Goal: Transaction & Acquisition: Purchase product/service

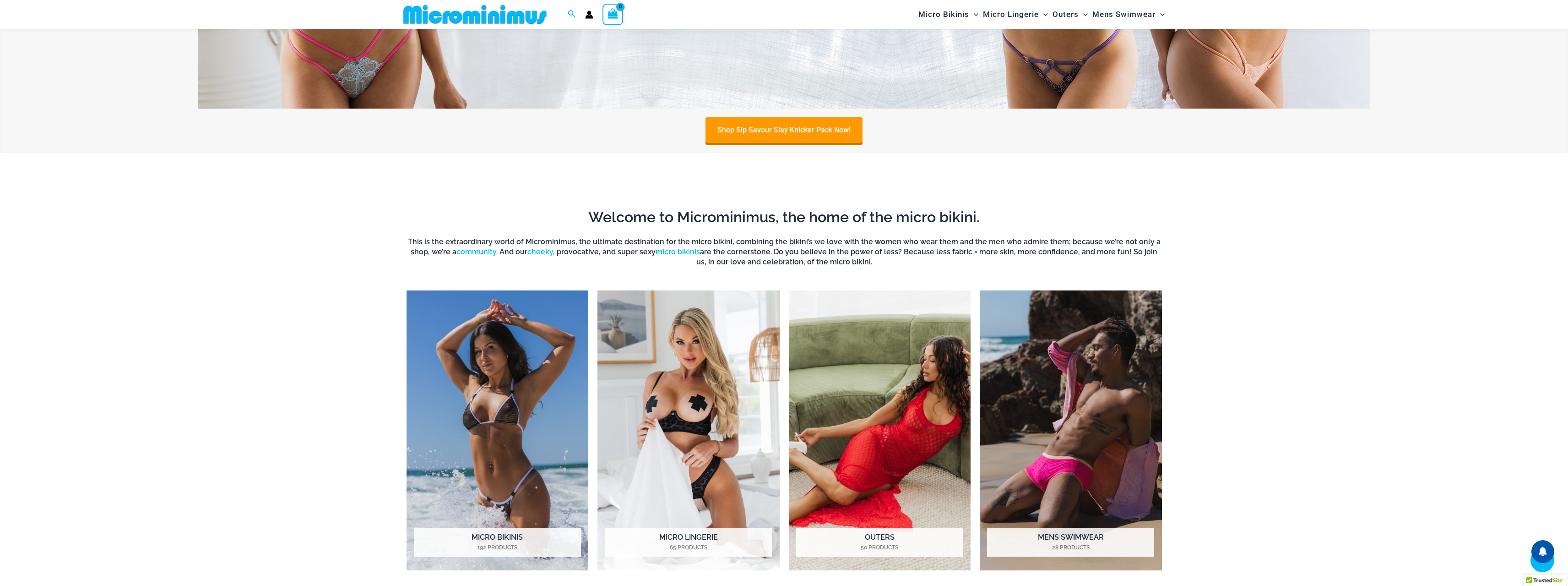
scroll to position [175, 0]
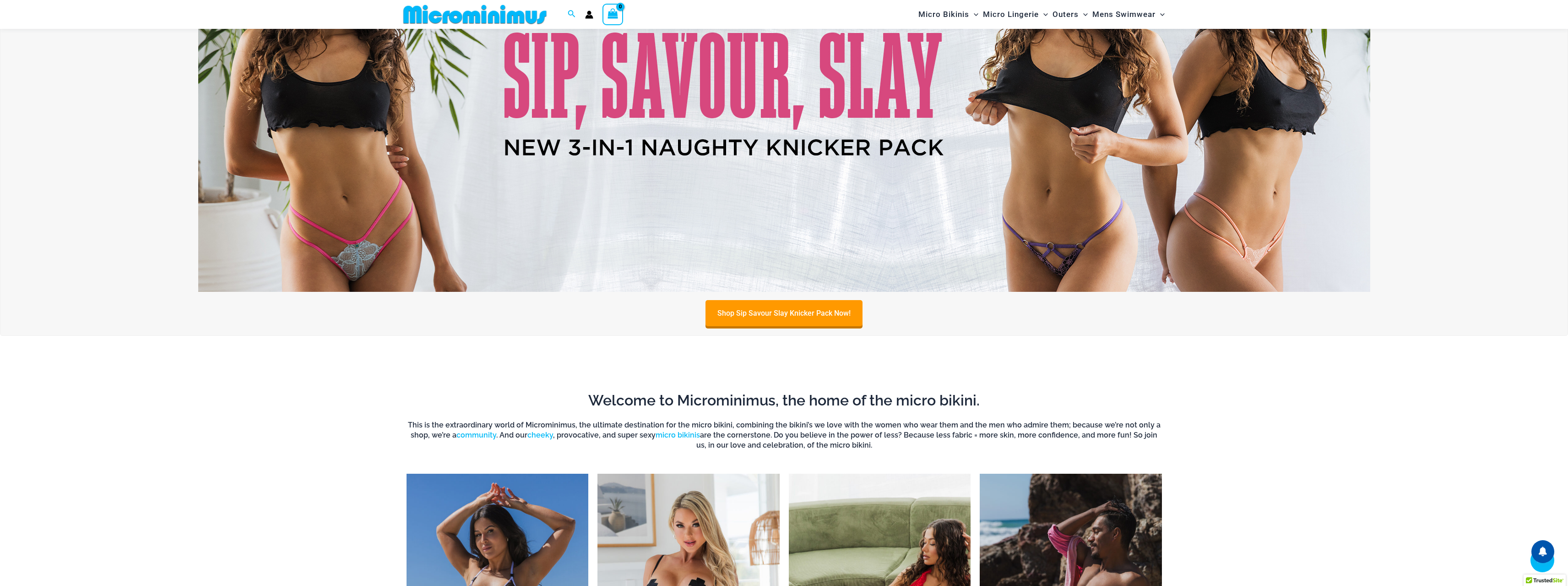
click at [823, 186] on img at bounding box center [784, 92] width 1172 height 399
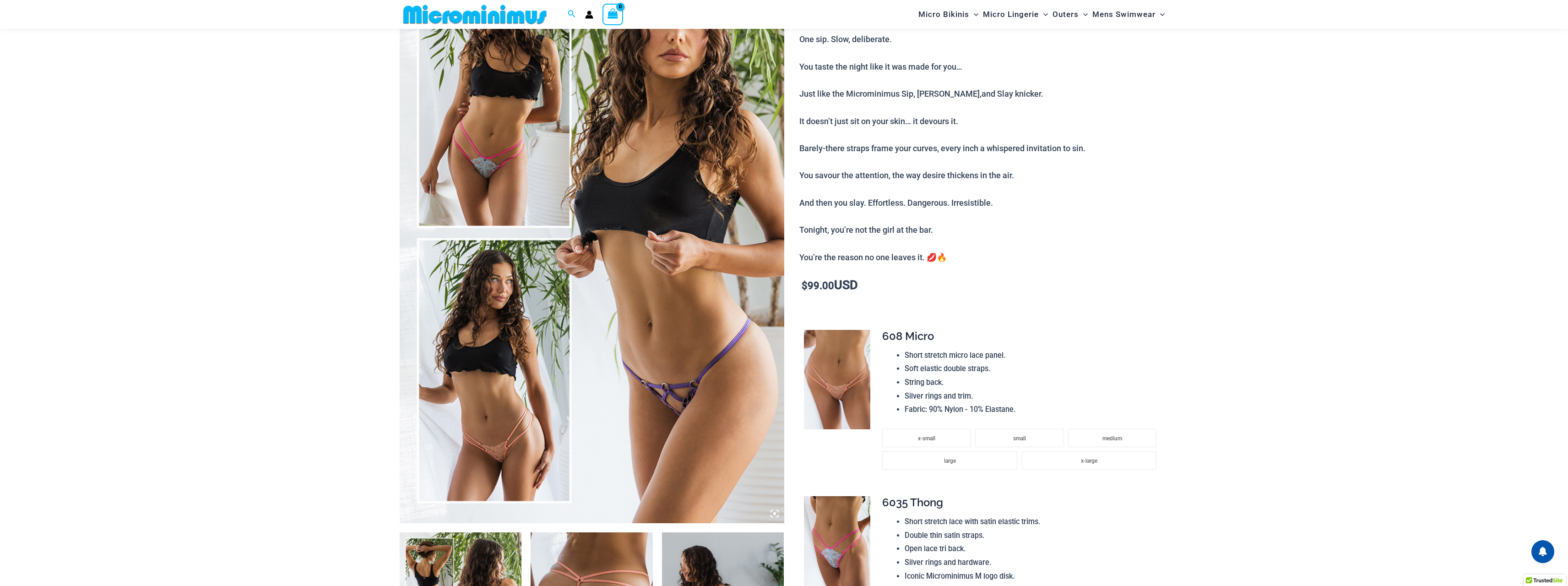
scroll to position [367, 0]
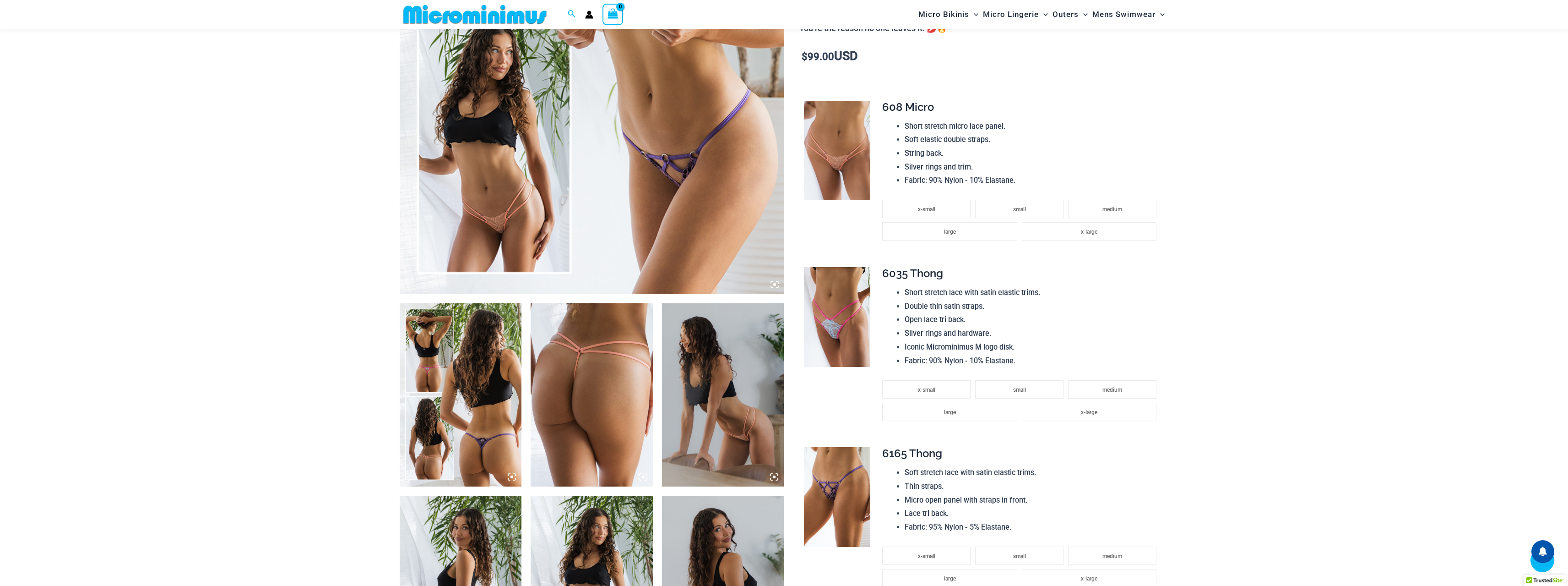
click at [779, 284] on img at bounding box center [592, 5] width 385 height 577
click at [772, 284] on icon at bounding box center [774, 284] width 9 height 9
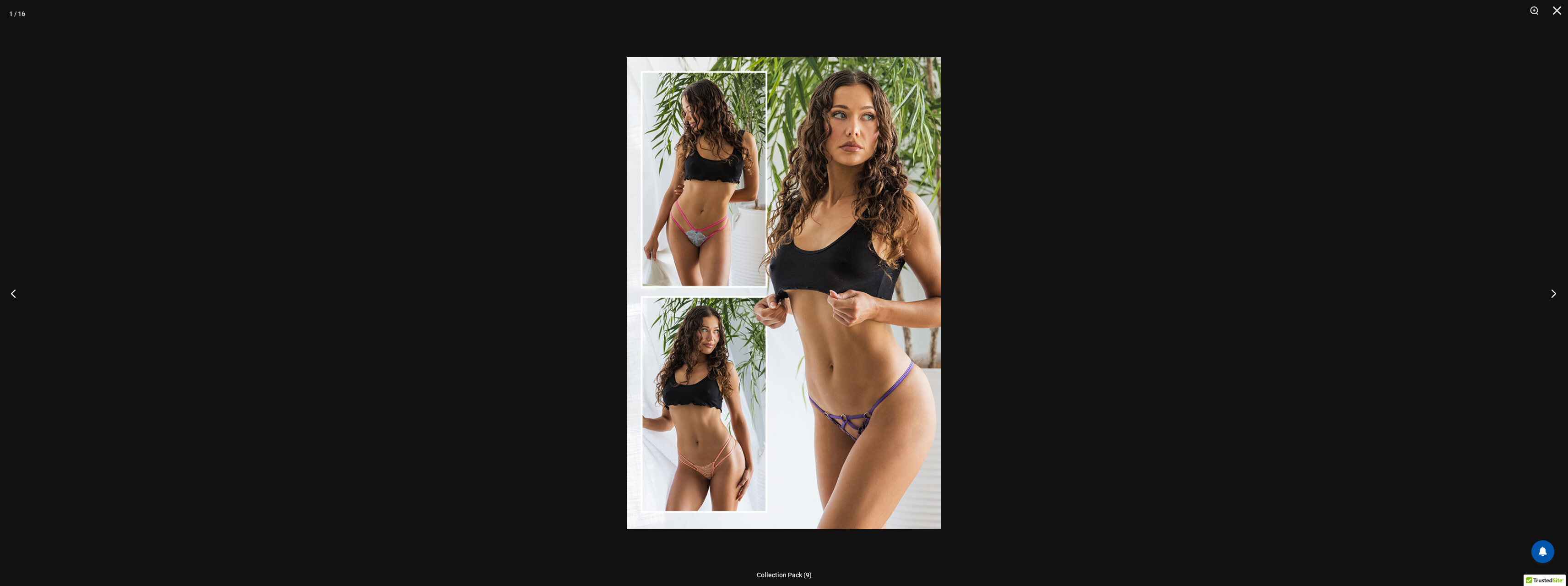
click at [1556, 294] on button "Next" at bounding box center [1550, 293] width 34 height 46
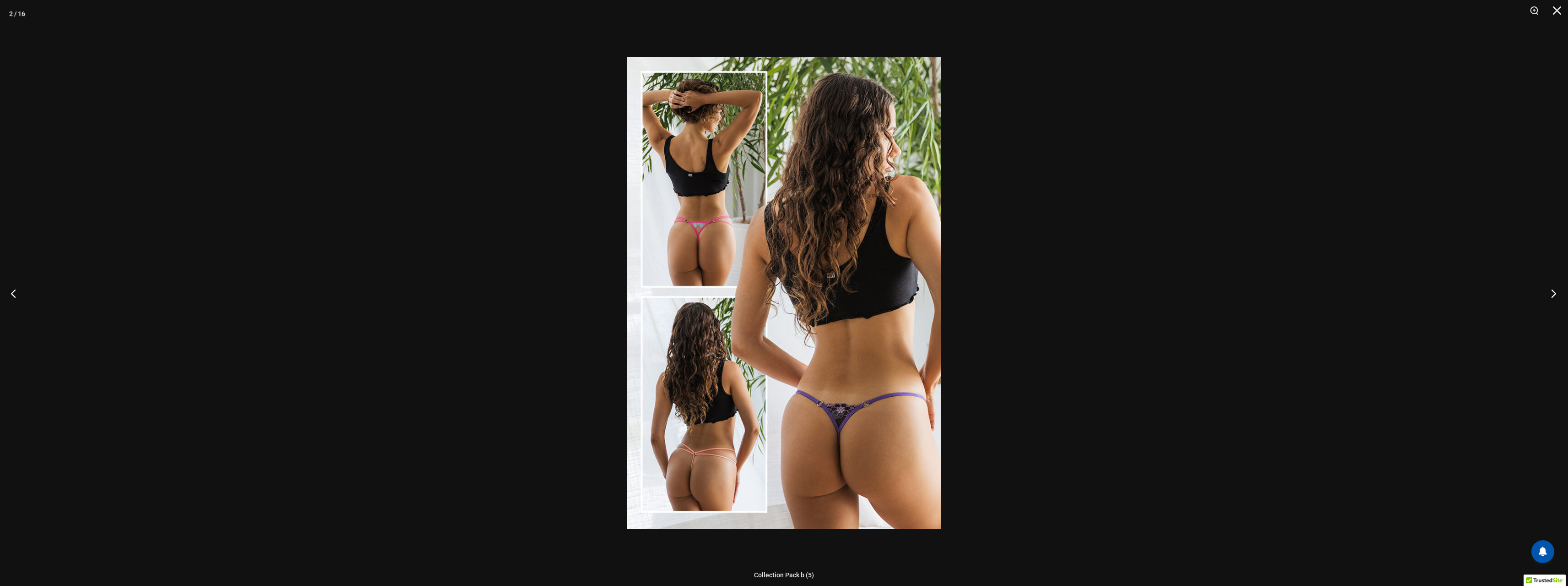
click at [1556, 294] on button "Next" at bounding box center [1550, 293] width 34 height 46
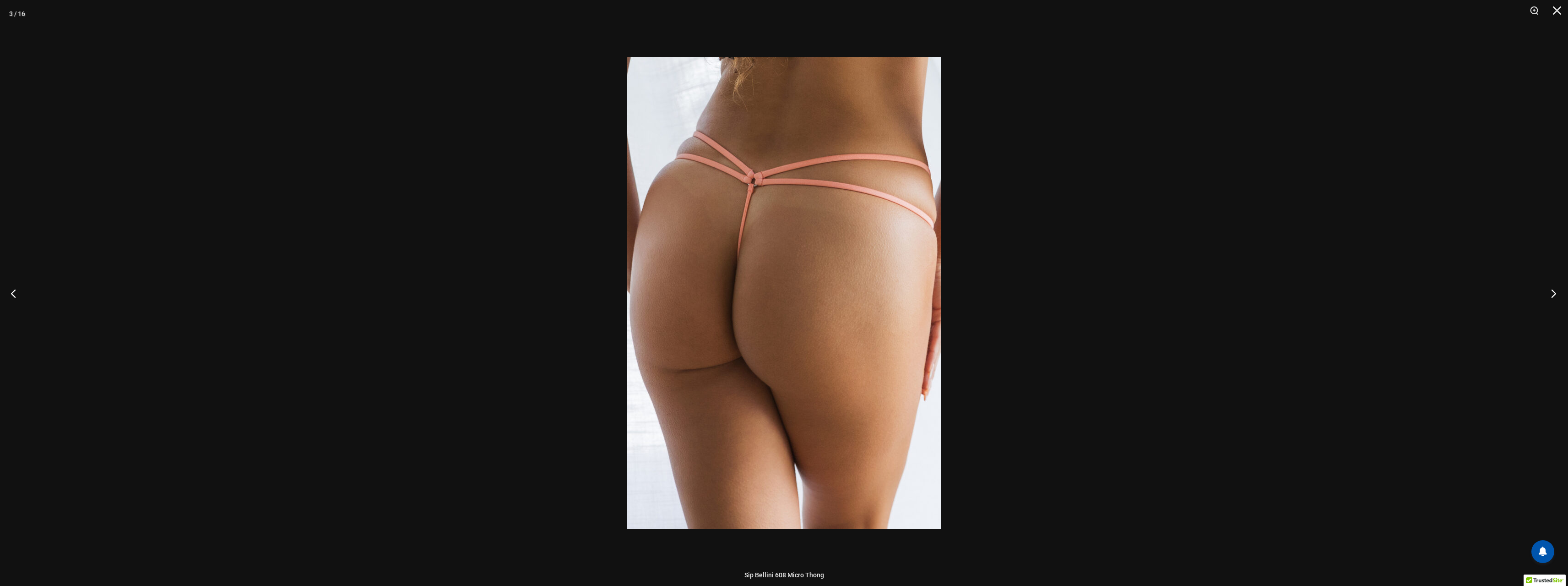
click at [1556, 294] on button "Next" at bounding box center [1550, 293] width 34 height 46
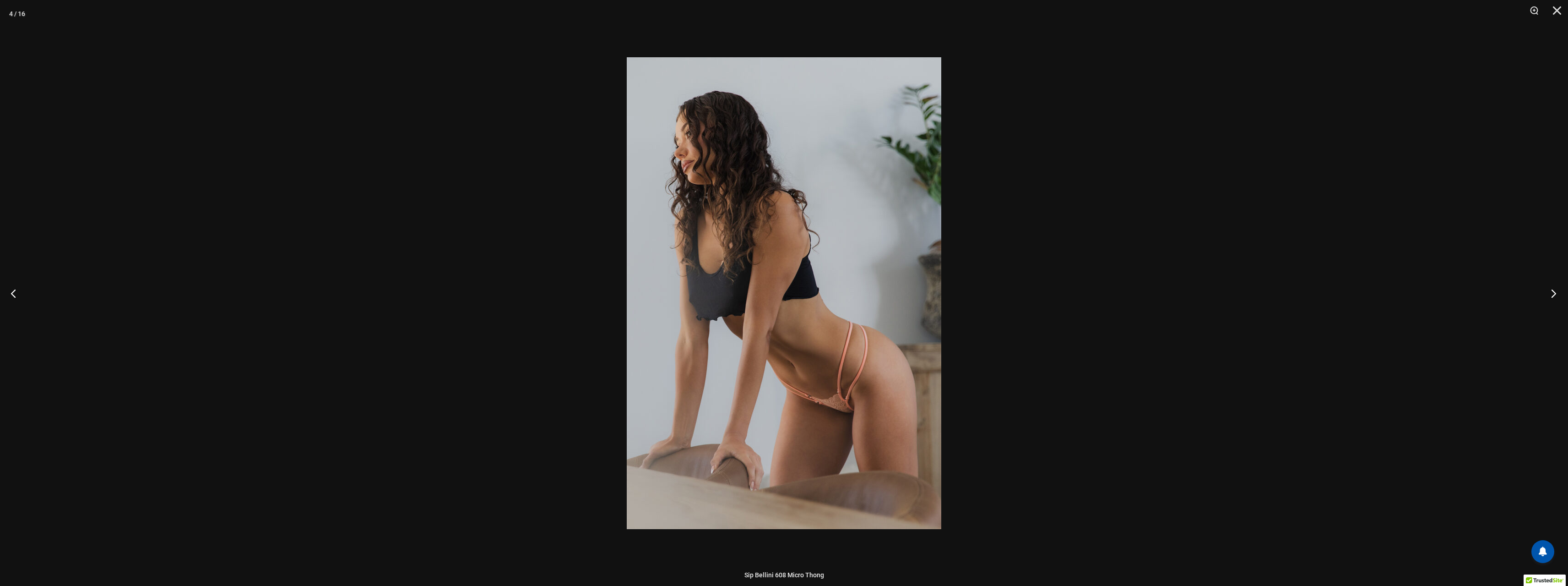
click at [1556, 294] on button "Next" at bounding box center [1550, 293] width 34 height 46
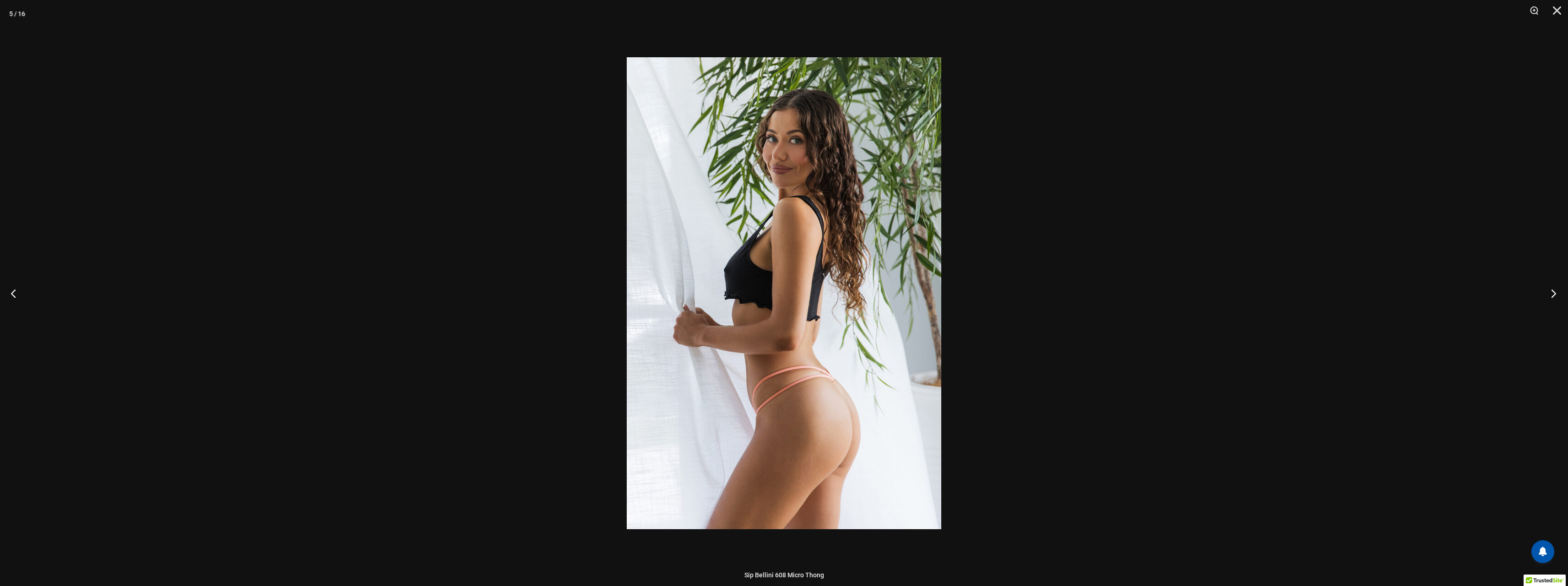
click at [1556, 294] on button "Next" at bounding box center [1550, 293] width 34 height 46
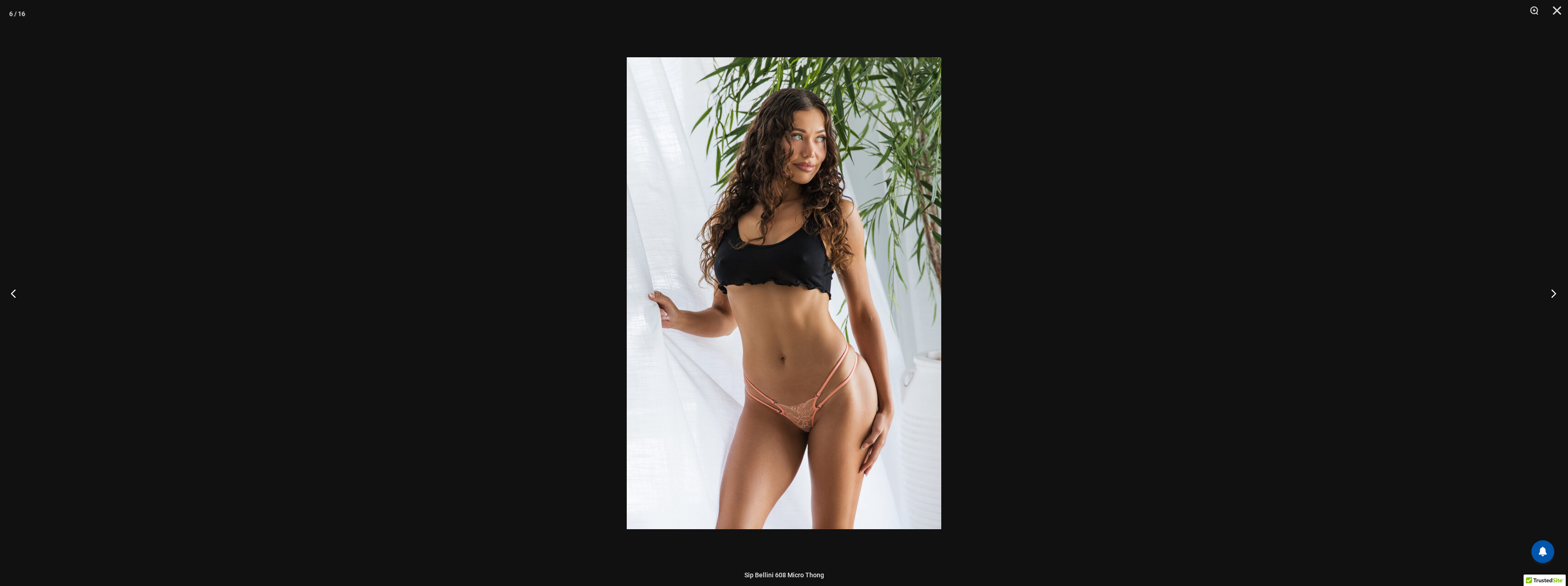
click at [1555, 294] on button "Next" at bounding box center [1550, 293] width 34 height 46
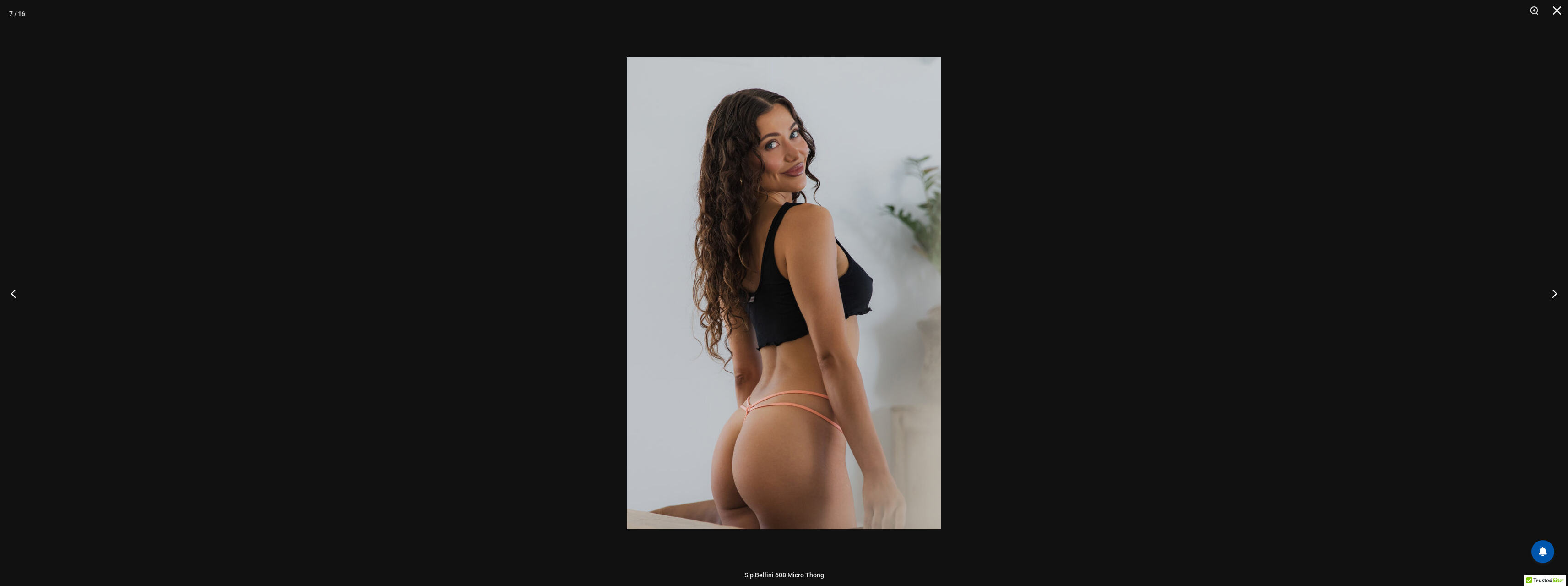
click at [1332, 229] on div at bounding box center [784, 293] width 1568 height 586
